Goal: Task Accomplishment & Management: Use online tool/utility

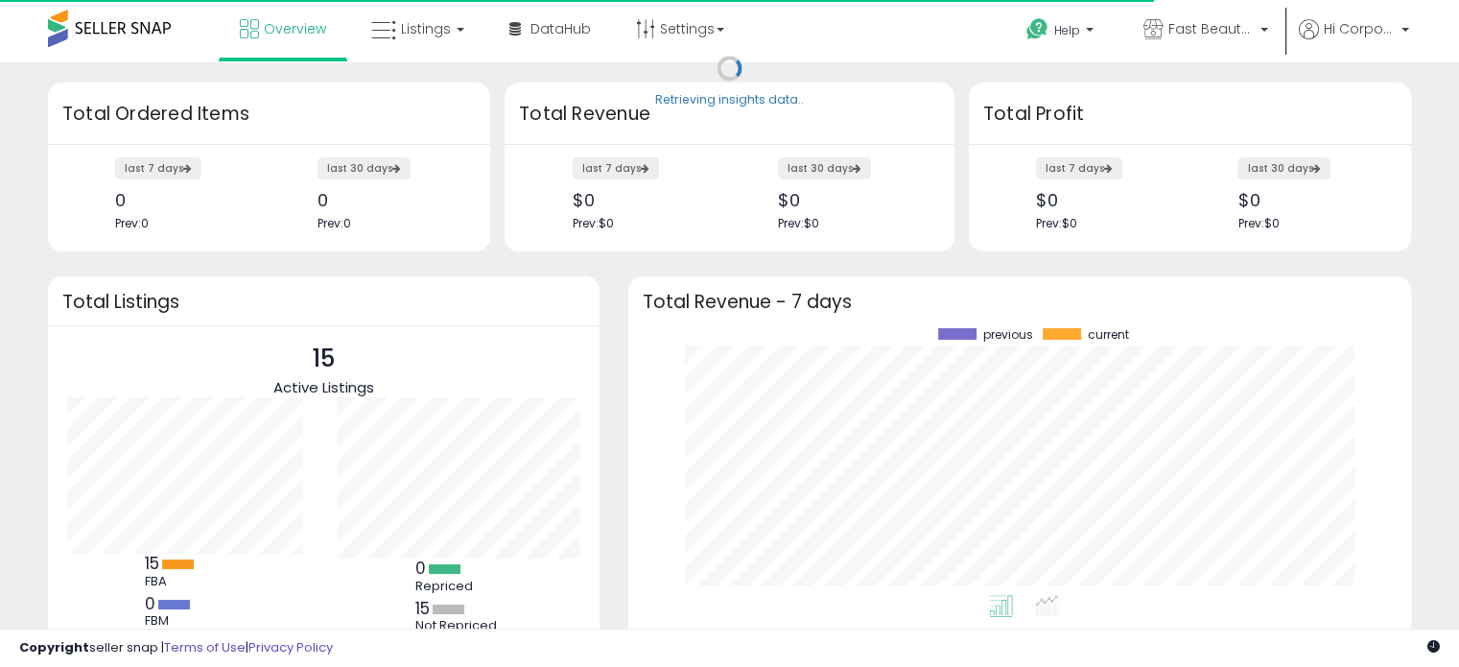
scroll to position [266, 744]
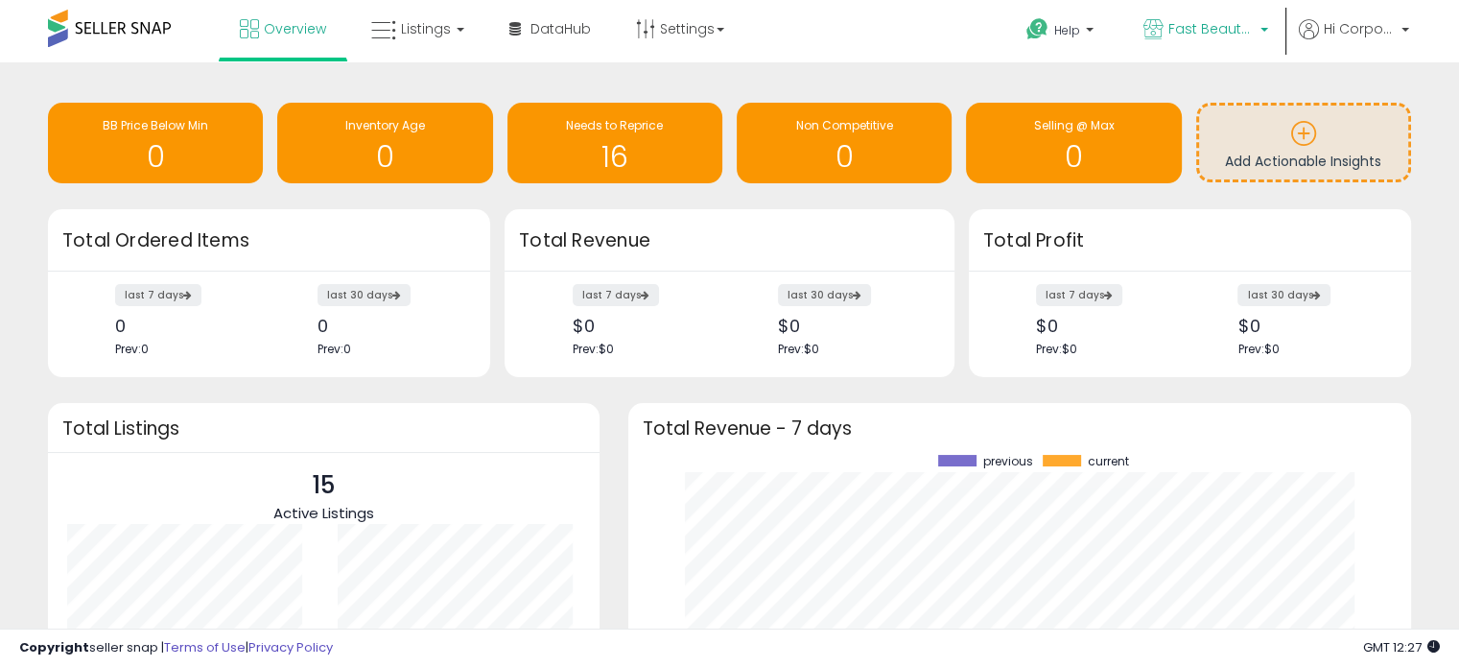
click at [1200, 29] on span "Fast Beauty ([GEOGRAPHIC_DATA])" at bounding box center [1211, 28] width 86 height 19
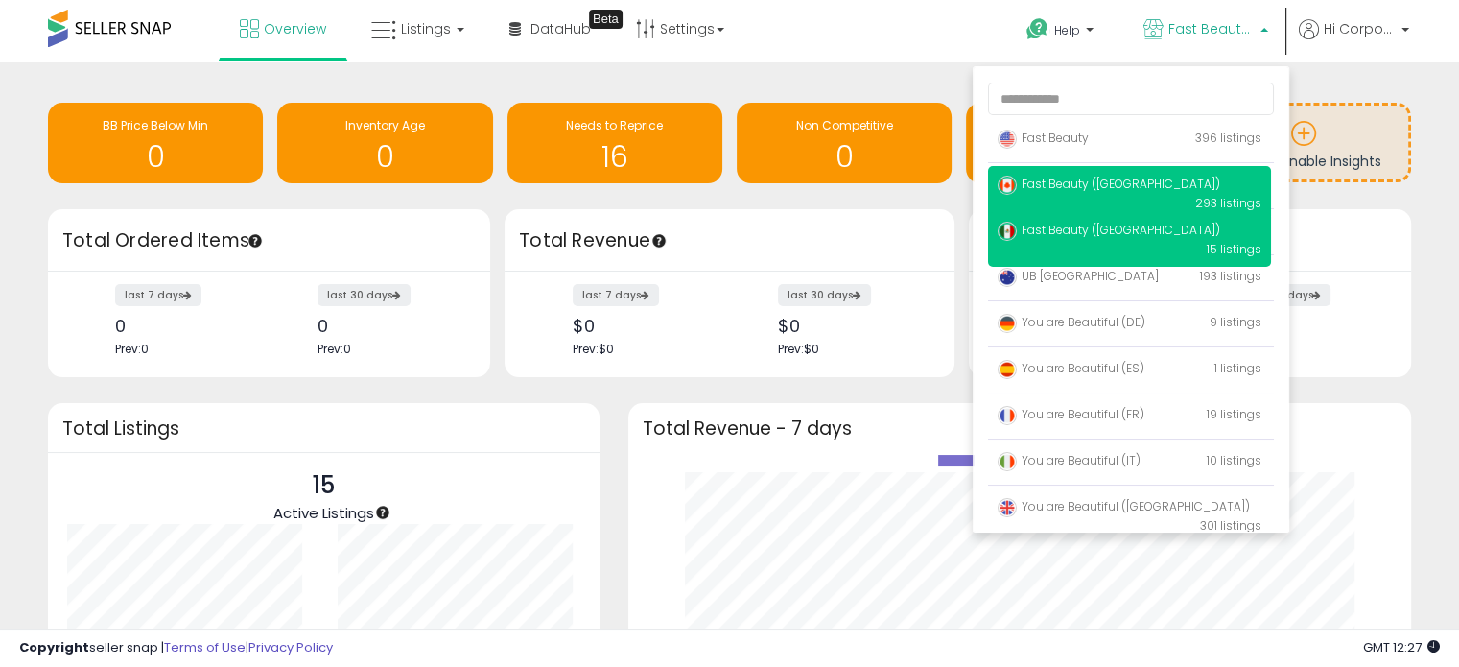
click at [1101, 191] on span "Fast Beauty ([GEOGRAPHIC_DATA])" at bounding box center [1109, 184] width 223 height 16
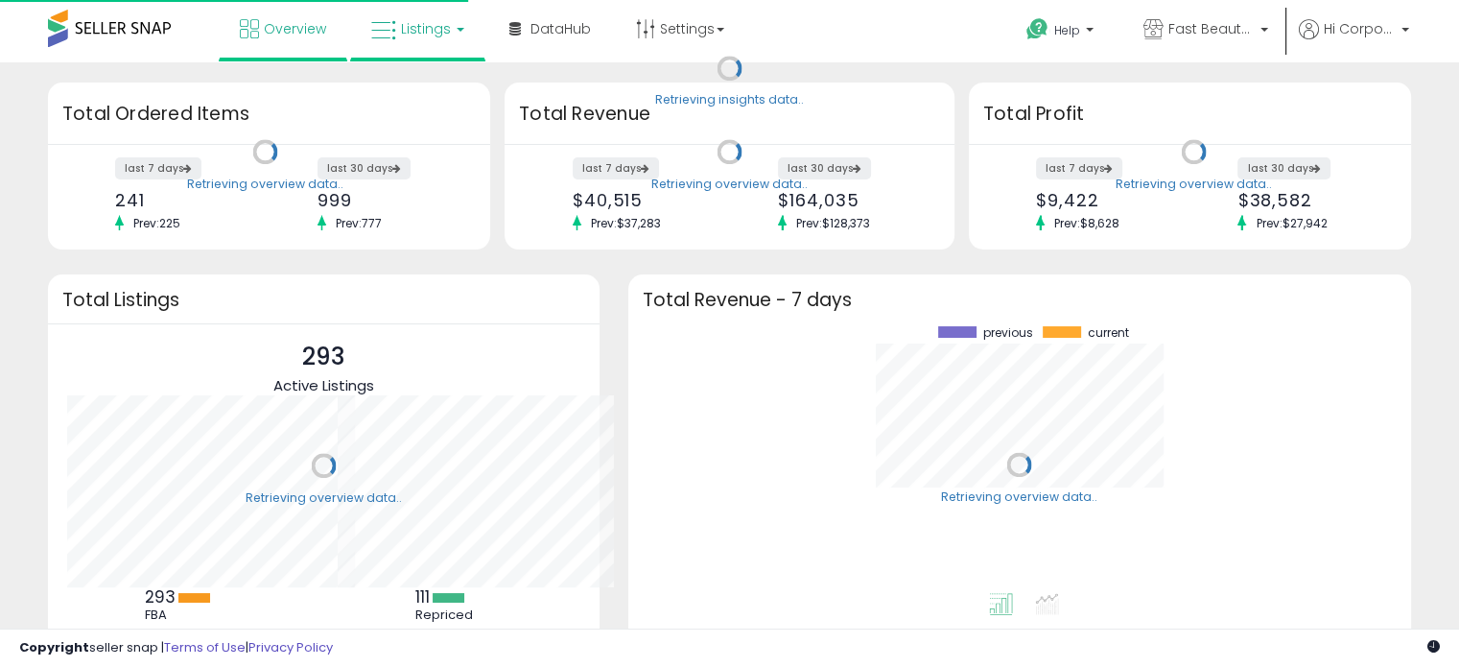
click at [437, 31] on span "Listings" at bounding box center [426, 28] width 50 height 19
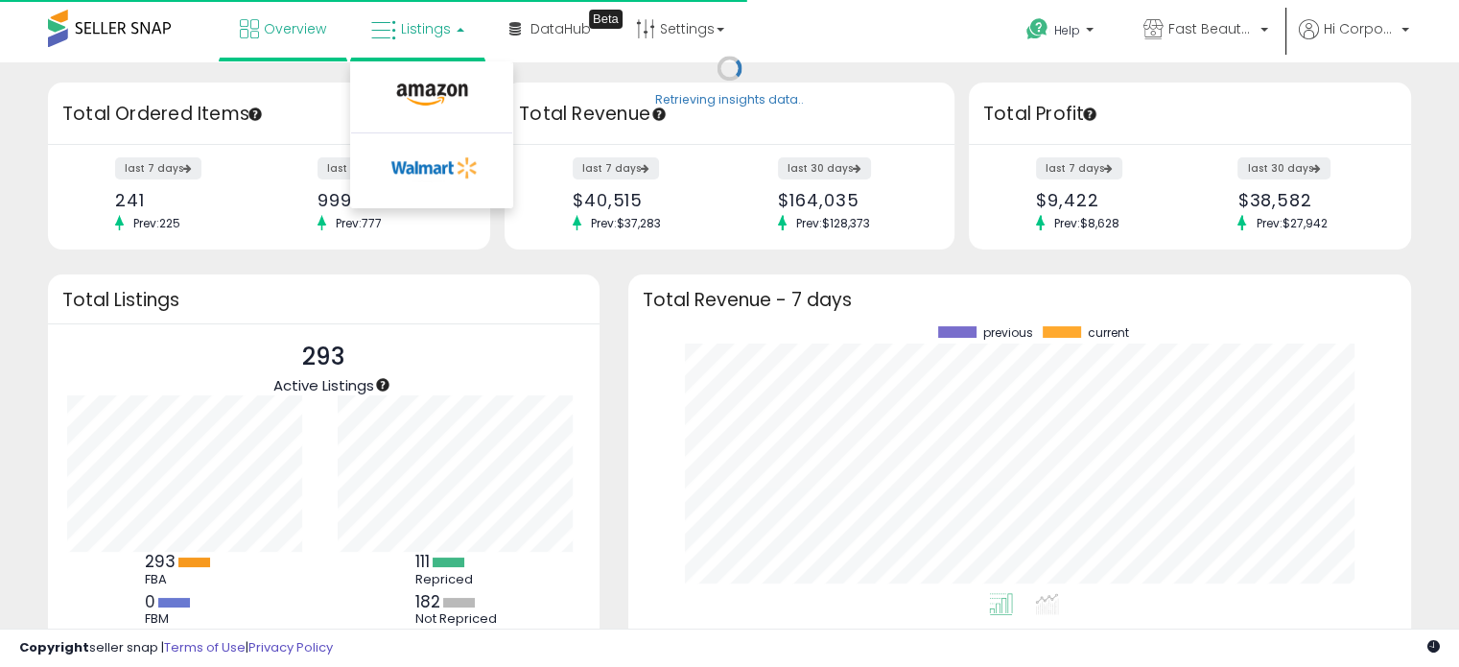
scroll to position [266, 744]
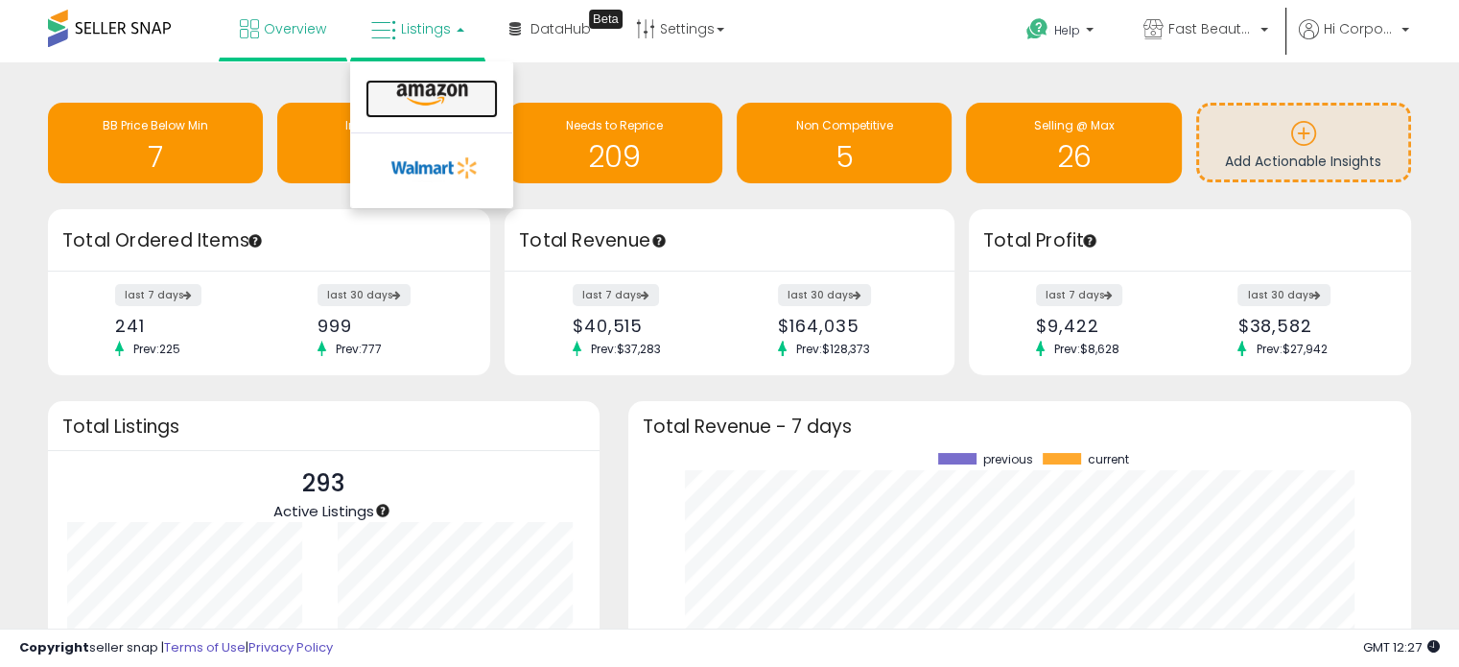
click at [457, 103] on icon at bounding box center [431, 94] width 83 height 25
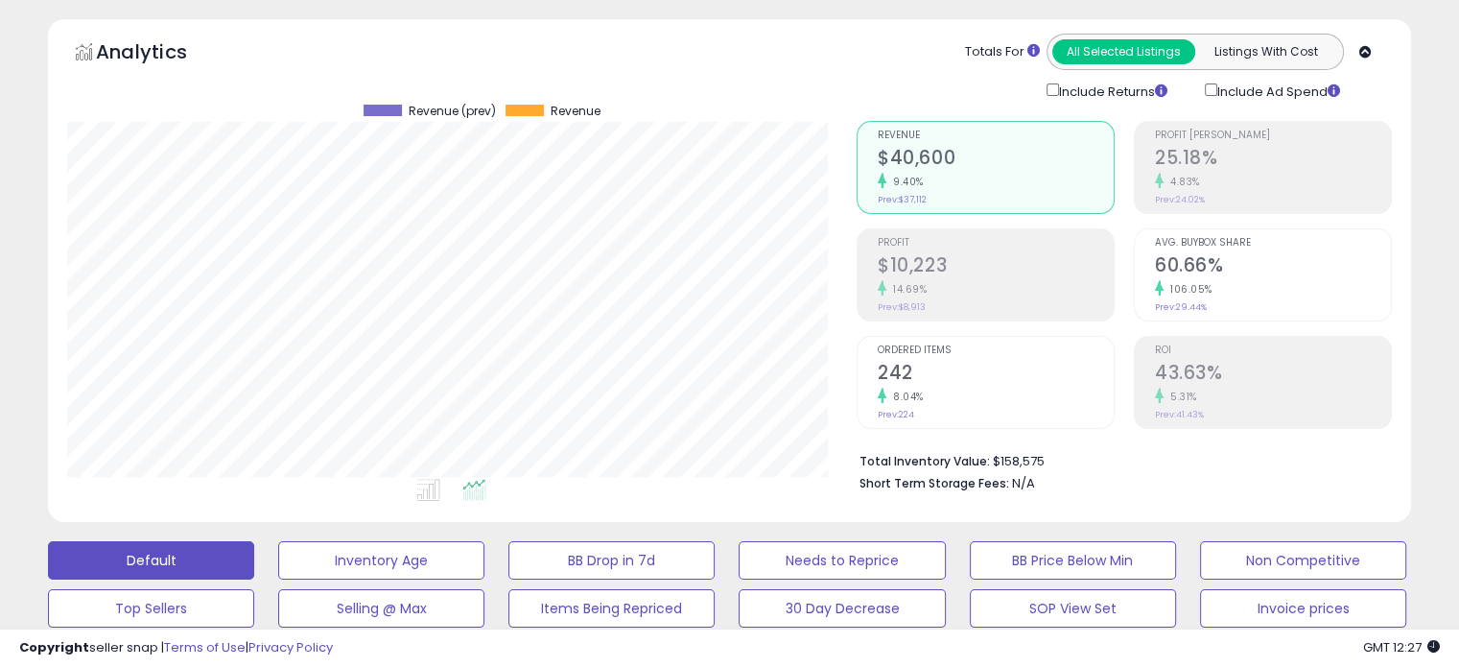
scroll to position [192, 0]
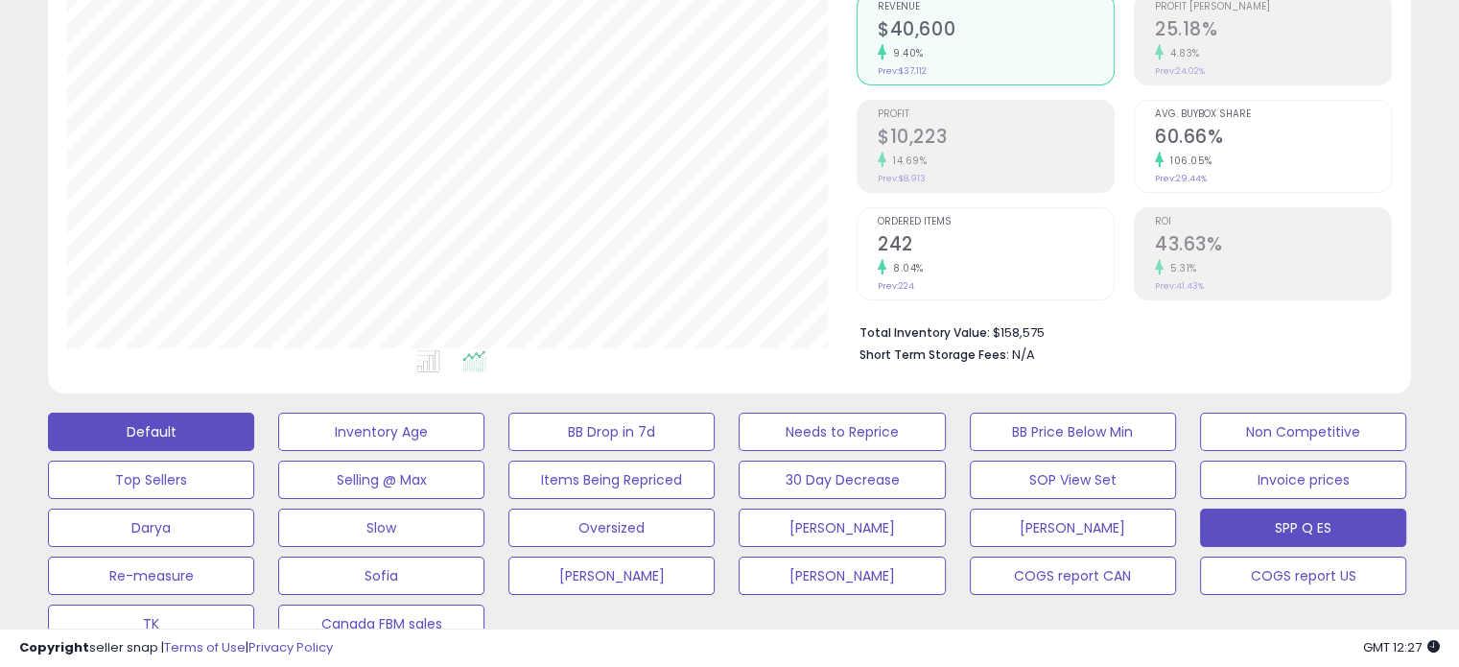
click at [1312, 533] on button "SPP Q ES" at bounding box center [1303, 527] width 206 height 38
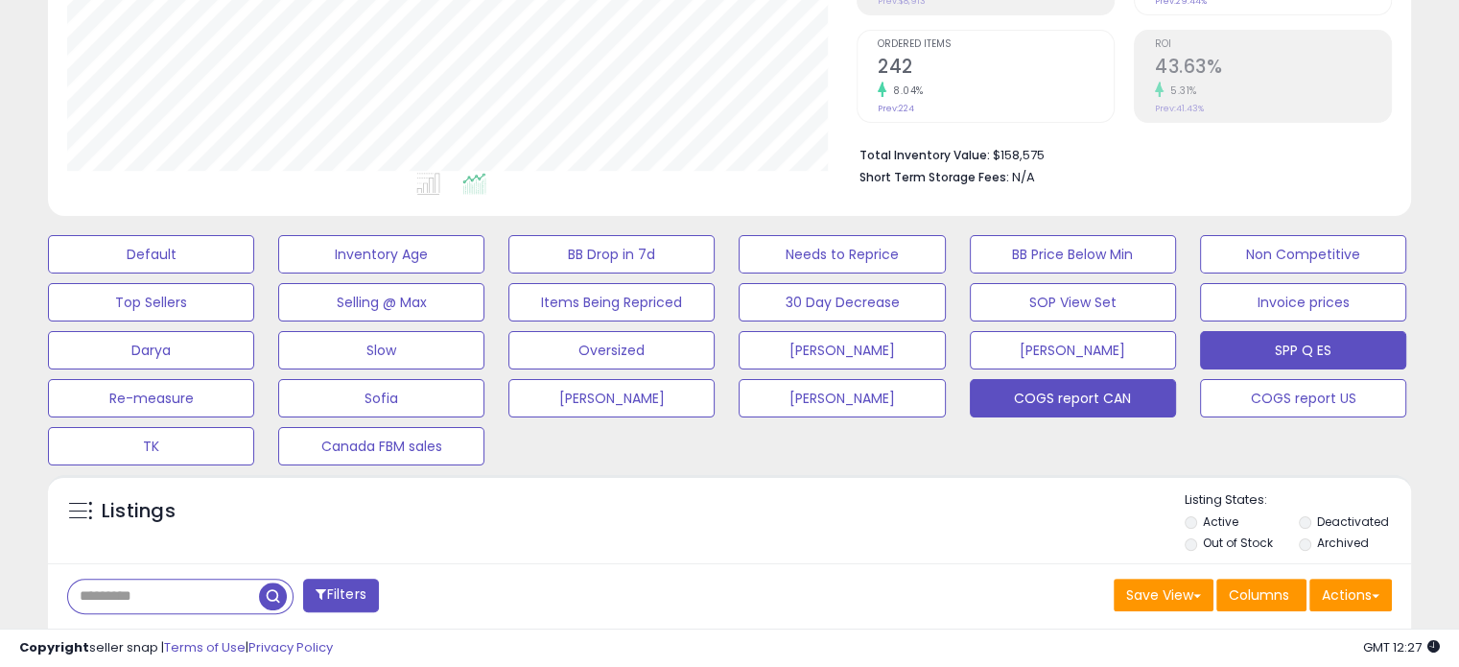
scroll to position [576, 0]
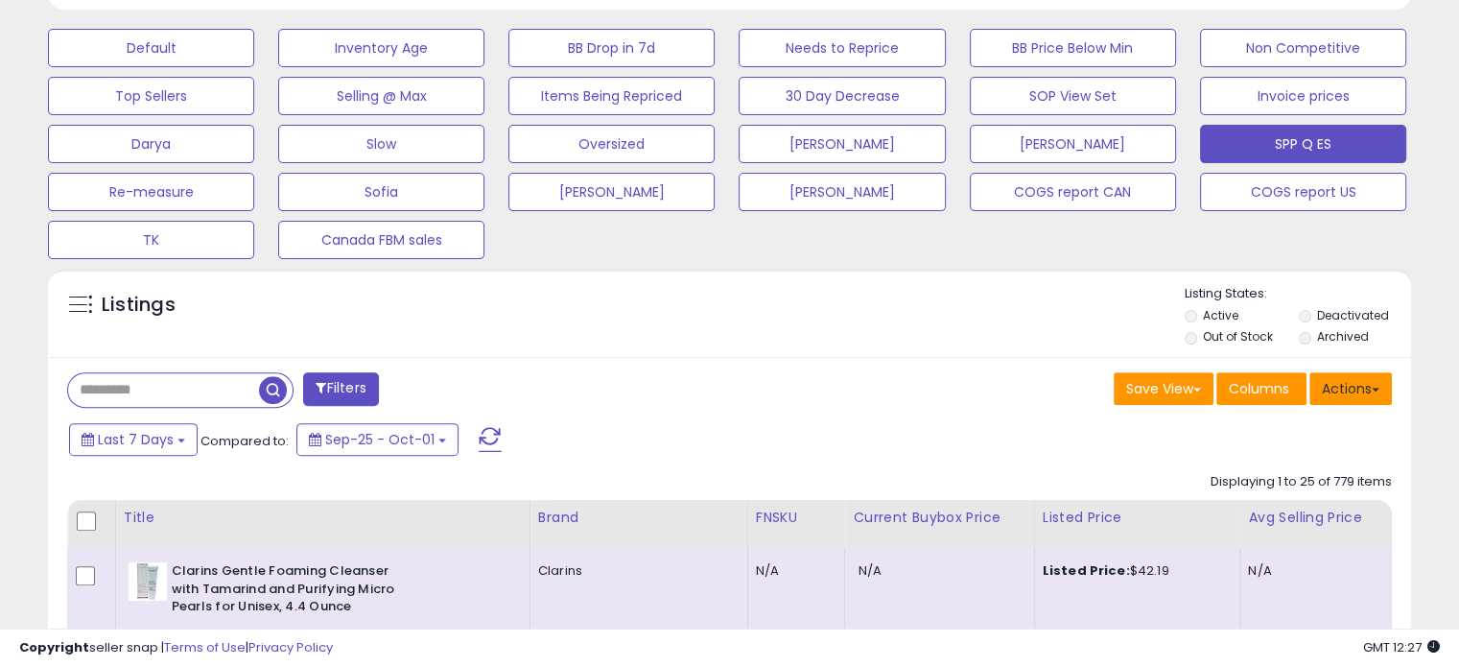
click at [1355, 389] on button "Actions" at bounding box center [1350, 388] width 82 height 33
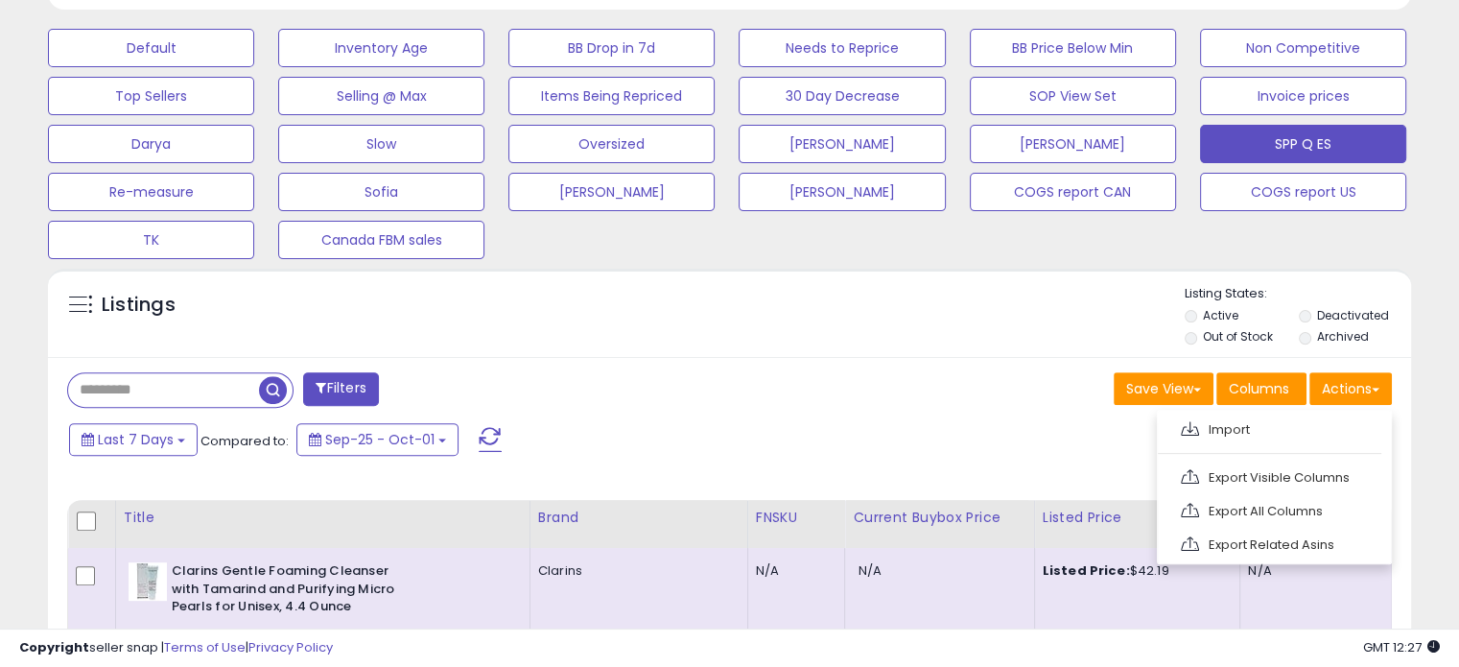
drag, startPoint x: 1316, startPoint y: 472, endPoint x: 1308, endPoint y: 322, distance: 149.9
click at [1316, 472] on link "Export Visible Columns" at bounding box center [1272, 477] width 210 height 30
